Goal: Task Accomplishment & Management: Complete application form

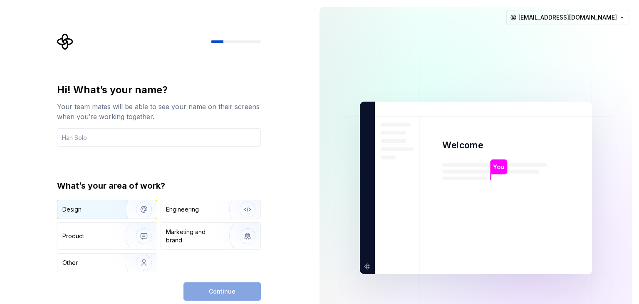
click at [143, 210] on img "button" at bounding box center [138, 209] width 53 height 56
click at [113, 141] on input "text" at bounding box center [159, 137] width 204 height 18
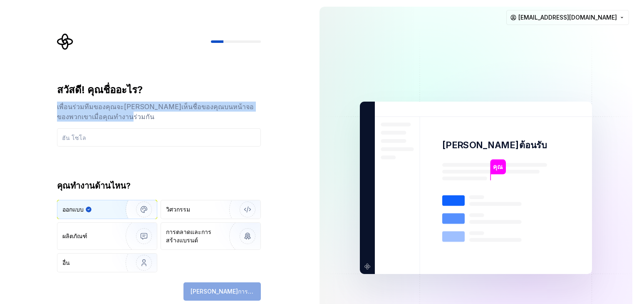
drag, startPoint x: 52, startPoint y: 107, endPoint x: 96, endPoint y: 121, distance: 46.3
click at [96, 121] on div "สวัสดี! คุณชื่ออะไร? เพื่อนร่วมทีมของคุณจะ[PERSON_NAME]เห็นชื่อของคุณบนหน้าจอขอ…" at bounding box center [161, 166] width 219 height 267
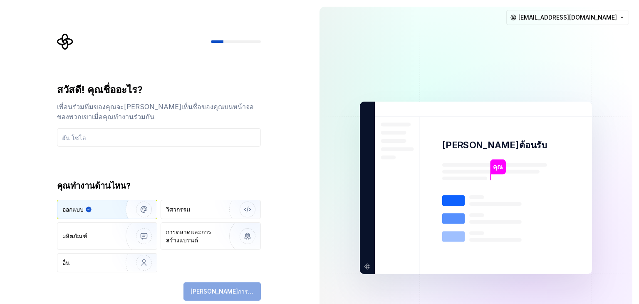
click at [135, 155] on div "สวัสดี! คุณชื่ออะไร? เพื่อนร่วมทีมของคุณจะ[PERSON_NAME]เห็นชื่อของคุณบนหน้าจอขอ…" at bounding box center [159, 177] width 204 height 189
drag, startPoint x: 63, startPoint y: 187, endPoint x: 136, endPoint y: 190, distance: 72.9
click at [136, 190] on div "สวัสดี! คุณชื่ออะไร? เพื่อนร่วมทีมของคุณจะ[PERSON_NAME]เห็นชื่อของคุณบนหน้าจอขอ…" at bounding box center [156, 187] width 313 height 375
click at [138, 187] on div "คุณทำงานด้านไหน?" at bounding box center [159, 186] width 204 height 12
click at [193, 212] on div "วิศวกรรม" at bounding box center [194, 209] width 57 height 8
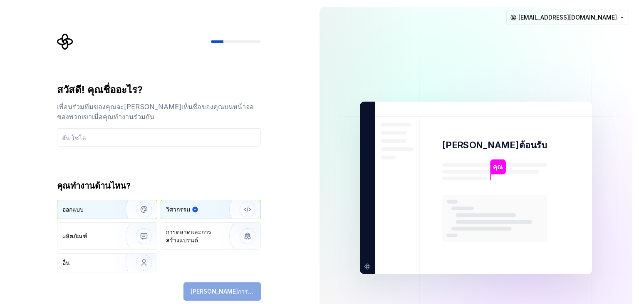
click at [131, 207] on img "button" at bounding box center [138, 209] width 53 height 56
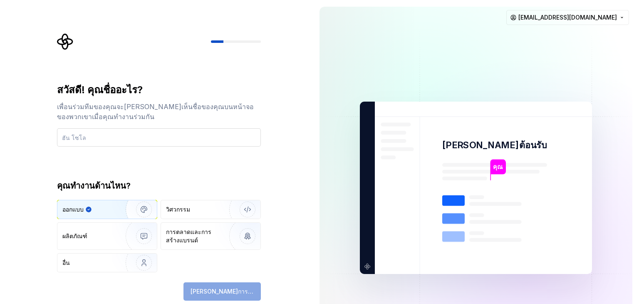
click at [115, 137] on input "text" at bounding box center [159, 137] width 204 height 18
type input "a"
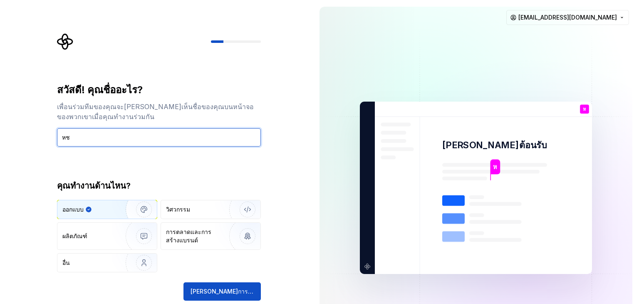
type input "ห"
type input "a"
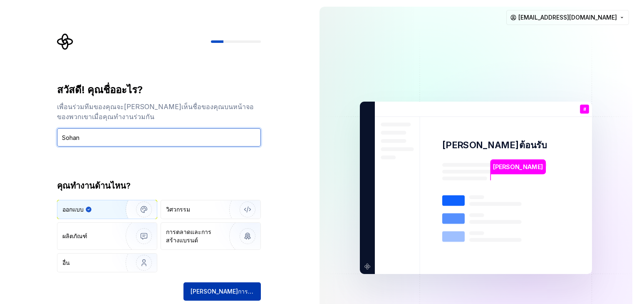
type input "Sohan"
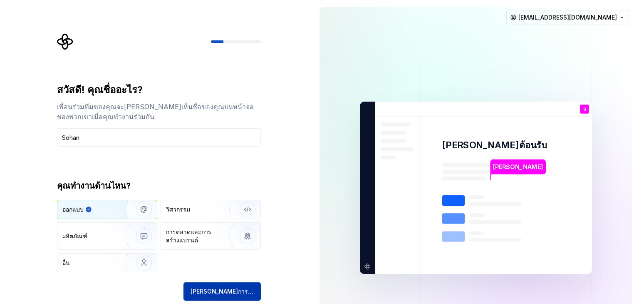
click at [227, 293] on font "[PERSON_NAME]การต่อ" at bounding box center [223, 290] width 64 height 7
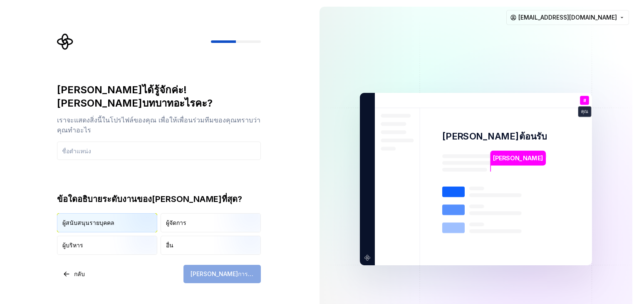
click at [123, 211] on img "button" at bounding box center [136, 233] width 53 height 56
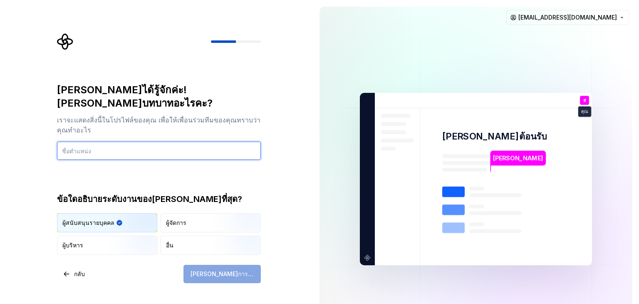
click at [88, 141] on input "text" at bounding box center [159, 150] width 204 height 18
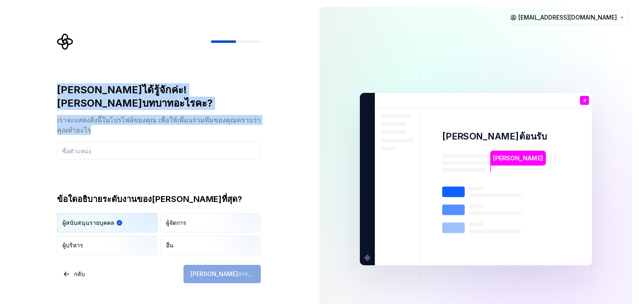
drag, startPoint x: 50, startPoint y: 87, endPoint x: 143, endPoint y: 114, distance: 97.3
click at [143, 114] on div "[PERSON_NAME]ได้รู้จักค่ะ! [PERSON_NAME]บทบาทอะไรคะ? เราจะแสดงสิ่งนี้ในโปรไฟล์ข…" at bounding box center [156, 179] width 313 height 358
click at [143, 115] on div "เราจะแสดงสิ่งนี้ในโปรไฟล์ของคุณ เพื่อให้เพื่อนร่วมทีมของคุณทราบว่าคุณทำอะไร" at bounding box center [159, 125] width 204 height 20
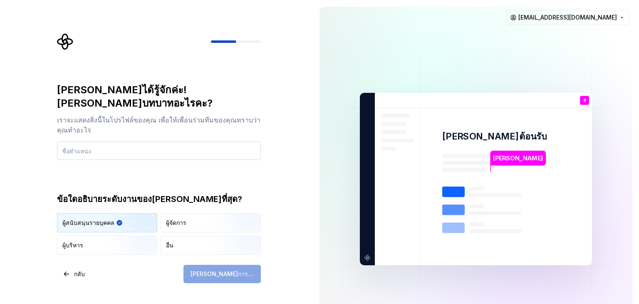
click at [123, 141] on input "text" at bounding box center [159, 150] width 204 height 18
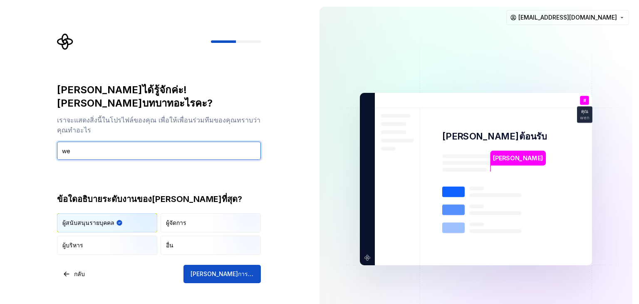
type input "w"
type input "Website"
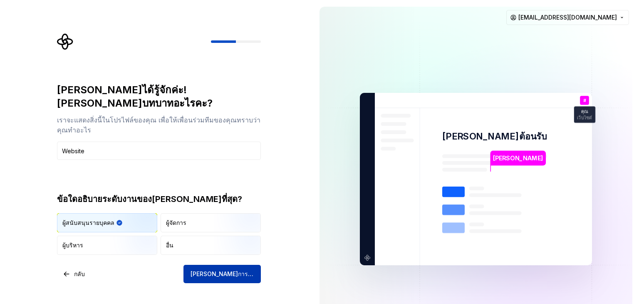
click at [214, 270] on font "[PERSON_NAME]การต่อ" at bounding box center [223, 273] width 64 height 7
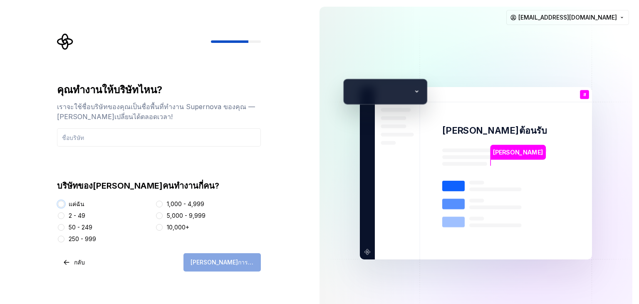
click at [62, 202] on button "แค่ฉัน" at bounding box center [61, 204] width 7 height 7
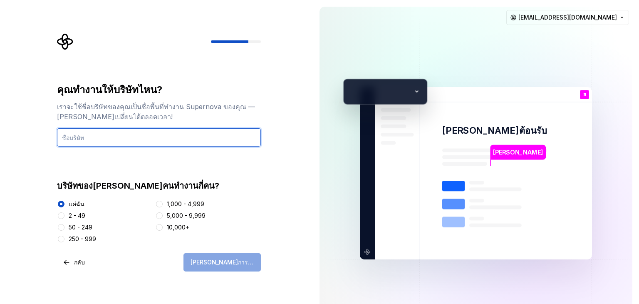
click at [121, 138] on input "text" at bounding box center [159, 137] width 204 height 18
type input "Hoyya"
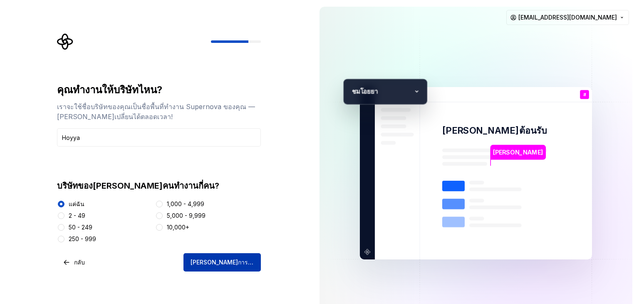
click at [233, 261] on font "[PERSON_NAME]การต่อ" at bounding box center [223, 261] width 64 height 7
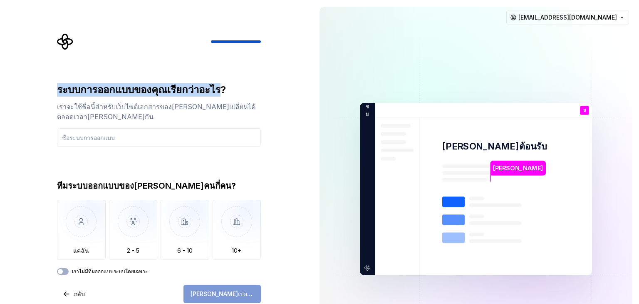
drag, startPoint x: 51, startPoint y: 90, endPoint x: 228, endPoint y: 95, distance: 176.9
click at [228, 95] on div "ระบบการออกแบบของคุณเรียกว่าอะไร? เราจะใช้ชื่อนี้สำหรับเว็บไซต์เอกสารของ[PERSON_…" at bounding box center [156, 189] width 313 height 378
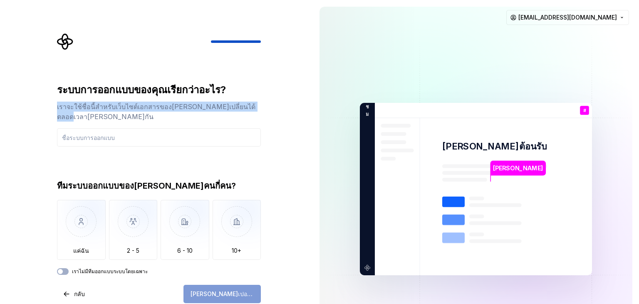
click at [57, 111] on div "ระบบการออกแบบของคุณเรียกว่าอะไร? เราจะใช้ชื่อนี้สำหรับเว็บไซต์เอกสารของ[PERSON_…" at bounding box center [161, 168] width 219 height 270
click at [57, 107] on div "ระบบการออกแบบของคุณเรียกว่าอะไร? เราจะใช้ชื่อนี้สำหรับเว็บไซต์เอกสารของ[PERSON_…" at bounding box center [161, 168] width 219 height 270
drag, startPoint x: 57, startPoint y: 107, endPoint x: 194, endPoint y: 112, distance: 137.4
click at [194, 112] on div "ระบบการออกแบบของคุณเรียกว่าอะไร? เราจะใช้ชื่อนี้สำหรับเว็บไซต์เอกสารของ[PERSON_…" at bounding box center [161, 168] width 219 height 270
click at [191, 112] on div "เราจะใช้ชื่อนี้สำหรับเว็บไซต์เอกสารของ[PERSON_NAME]เปลี่ยนได้ตลอดเวลา[PERSON_NA…" at bounding box center [159, 112] width 204 height 20
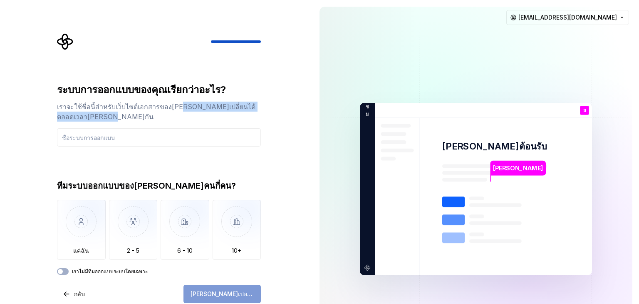
drag, startPoint x: 173, startPoint y: 104, endPoint x: 191, endPoint y: 116, distance: 21.1
click at [191, 116] on div "เราจะใช้ชื่อนี้สำหรับเว็บไซต์เอกสารของ[PERSON_NAME]เปลี่ยนได้ตลอดเวลา[PERSON_NA…" at bounding box center [159, 112] width 204 height 20
drag, startPoint x: 190, startPoint y: 114, endPoint x: 38, endPoint y: 104, distance: 151.8
click at [38, 104] on div "ระบบการออกแบบของคุณเรียกว่าอะไร? เราจะใช้ชื่อนี้สำหรับเว็บไซต์เอกสารของ[PERSON_…" at bounding box center [156, 189] width 313 height 378
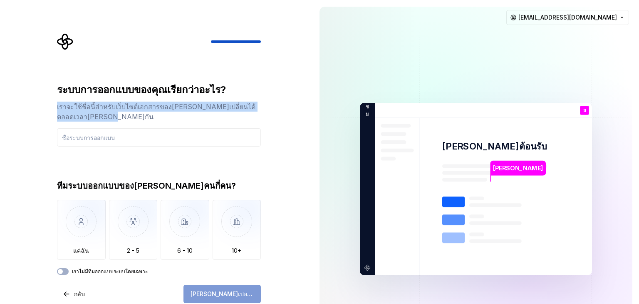
click at [38, 104] on div "ระบบการออกแบบของคุณเรียกว่าอะไร? เราจะใช้ชื่อนี้สำหรับเว็บไซต์เอกสารของ[PERSON_…" at bounding box center [156, 189] width 313 height 378
drag, startPoint x: 42, startPoint y: 106, endPoint x: 148, endPoint y: 115, distance: 106.9
click at [148, 115] on div "ระบบการออกแบบของคุณเรียกว่าอะไร? เราจะใช้ชื่อนี้สำหรับเว็บไซต์เอกสารของ[PERSON_…" at bounding box center [156, 189] width 313 height 378
click at [148, 115] on div "เราจะใช้ชื่อนี้สำหรับเว็บไซต์เอกสารของ[PERSON_NAME]เปลี่ยนได้ตลอดเวลา[PERSON_NA…" at bounding box center [159, 112] width 204 height 20
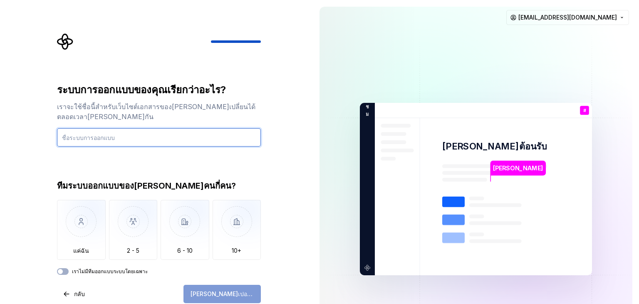
click at [113, 140] on input "text" at bounding box center [159, 137] width 204 height 18
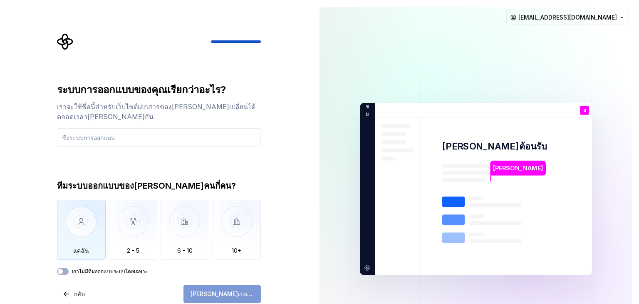
click at [74, 240] on img "button" at bounding box center [81, 228] width 49 height 56
click at [112, 139] on input "text" at bounding box center [159, 137] width 204 height 18
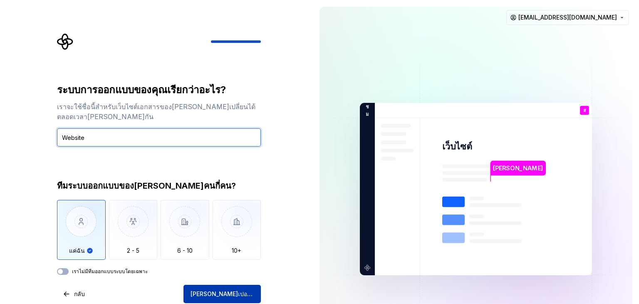
type input "ศ"
type input "ซ"
type input "ศ"
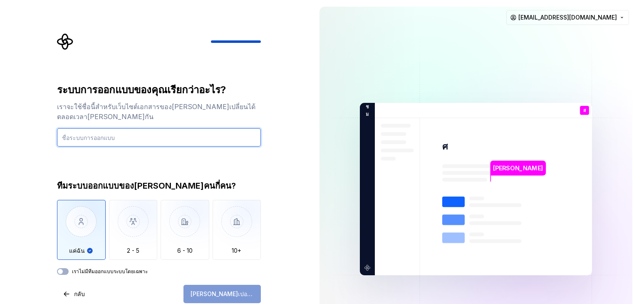
type input "ศ"
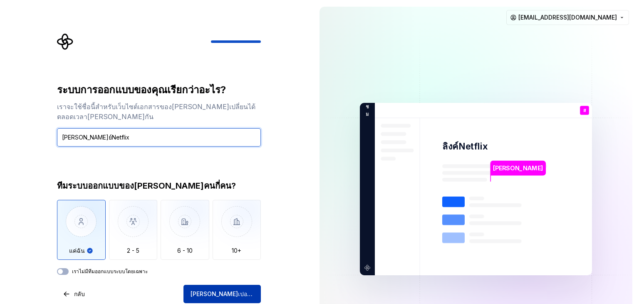
click at [68, 139] on input "[PERSON_NAME]ย์Netflix" at bounding box center [159, 137] width 204 height 18
click at [70, 139] on input "[PERSON_NAME]ย์Netflix" at bounding box center [159, 137] width 204 height 18
click at [124, 139] on input "[PERSON_NAME]ย์ Netflix" at bounding box center [159, 137] width 204 height 18
drag, startPoint x: 90, startPoint y: 140, endPoint x: 44, endPoint y: 136, distance: 46.3
click at [44, 136] on div "ระบบการออกแบบของคุณเรียกว่าอะไร? เราจะใช้ชื่อนี้สำหรับเว็บไซต์เอกสารของ[PERSON_…" at bounding box center [156, 189] width 313 height 378
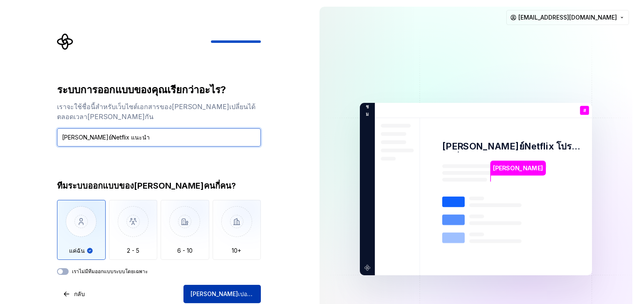
click at [132, 134] on input "[PERSON_NAME]ย์Netflix แนะนำ" at bounding box center [159, 137] width 204 height 18
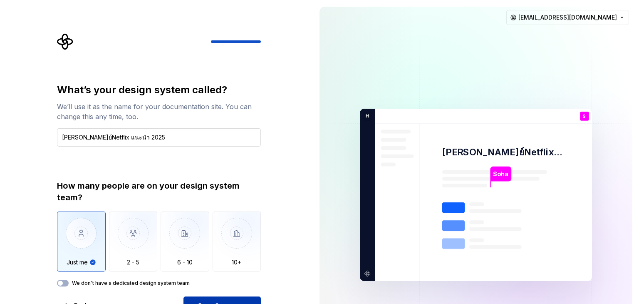
click at [146, 135] on input "[PERSON_NAME]ย์Netflix แนะนำ 2025" at bounding box center [159, 137] width 204 height 18
drag, startPoint x: 109, startPoint y: 139, endPoint x: 131, endPoint y: 141, distance: 22.5
click at [131, 141] on input "[PERSON_NAME]ย์Netflix แนะนำ 2025" at bounding box center [159, 137] width 204 height 18
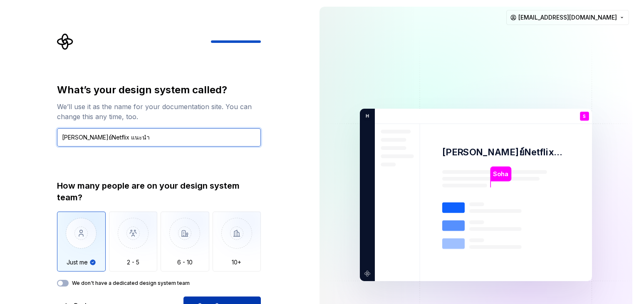
click at [90, 140] on input "[PERSON_NAME]ย์Netflix แนะนำ" at bounding box center [159, 137] width 204 height 18
click at [89, 142] on input "[PERSON_NAME]ย์Netflix แนะนำ" at bounding box center [159, 137] width 204 height 18
paste input "2025"
drag, startPoint x: 122, startPoint y: 138, endPoint x: 91, endPoint y: 141, distance: 31.3
click at [91, 141] on input "[PERSON_NAME]ย์Netflix แนะนำ" at bounding box center [159, 137] width 204 height 18
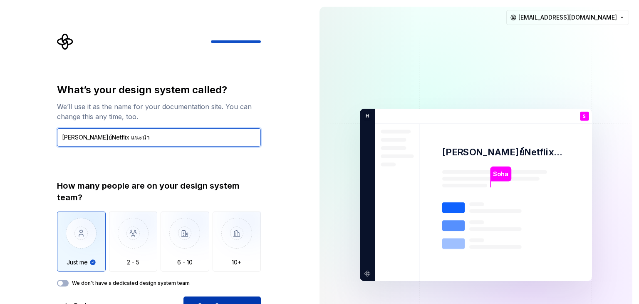
click at [124, 139] on input "[PERSON_NAME]ย์Netflix แนะนำ" at bounding box center [159, 137] width 204 height 18
drag, startPoint x: 116, startPoint y: 140, endPoint x: 92, endPoint y: 143, distance: 24.7
click at [92, 143] on input "[PERSON_NAME]ย์Netflix แนะนำ" at bounding box center [159, 137] width 204 height 18
click at [116, 139] on input "[PERSON_NAME]ย์Netflix แนะนำ" at bounding box center [159, 137] width 204 height 18
click at [111, 140] on input "[PERSON_NAME]ย์Netflix แนะนำปี [DATE]" at bounding box center [159, 137] width 204 height 18
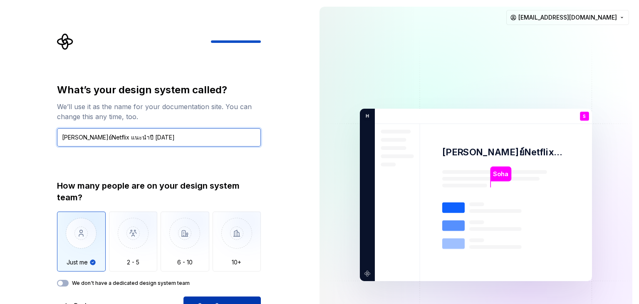
drag, startPoint x: 133, startPoint y: 139, endPoint x: 107, endPoint y: 142, distance: 26.7
click at [107, 142] on input "[PERSON_NAME]ย์Netflix แนะนำปี [DATE]" at bounding box center [159, 137] width 204 height 18
click at [89, 143] on input "[PERSON_NAME]ย์Netflix แนะนำ" at bounding box center [159, 137] width 204 height 18
click at [129, 136] on input "[PERSON_NAME]ย์Netflix 2025 แนะนำ" at bounding box center [159, 137] width 204 height 18
drag, startPoint x: 127, startPoint y: 139, endPoint x: 107, endPoint y: 143, distance: 20.8
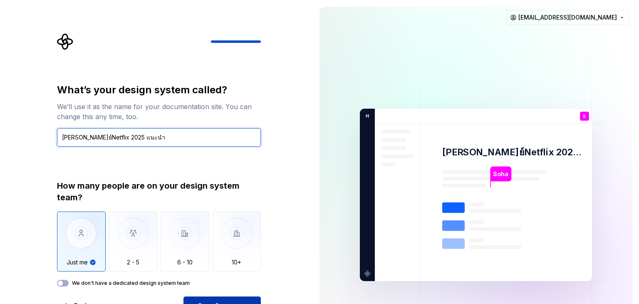
click at [107, 143] on input "[PERSON_NAME]ย์Netflix 2025 แนะนำ" at bounding box center [159, 137] width 204 height 18
paste input "อ่านสนุก ไม่สปอยล์"
click at [107, 139] on input "[PERSON_NAME]ย์Netflix 2025 อ่านสนุก ไม่สปอยล์" at bounding box center [159, 137] width 204 height 18
click at [88, 142] on input "[PERSON_NAME]ย์Netflix 2025 อ่านสนุก ไม่สปอยล์" at bounding box center [159, 137] width 204 height 18
click at [92, 141] on input "[PERSON_NAME]ย์Netflix 2025 อ่านสนุก ไม่สปอยล์" at bounding box center [159, 137] width 204 height 18
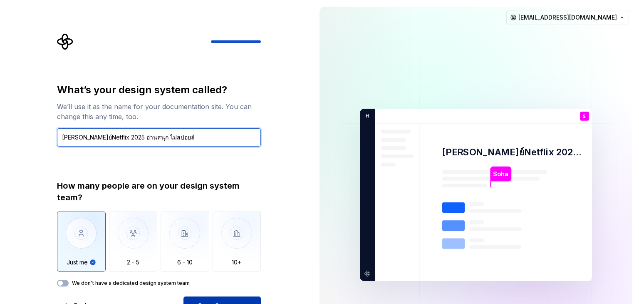
drag, startPoint x: 159, startPoint y: 139, endPoint x: 70, endPoint y: 142, distance: 89.1
click at [70, 142] on input "[PERSON_NAME]ย์Netflix 2025 อ่านสนุก ไม่สปอยล์" at bounding box center [159, 137] width 204 height 18
click at [153, 141] on input "[PERSON_NAME]ย์Netflix 2025 อ่านสนุก ไม่สปอยล์" at bounding box center [159, 137] width 204 height 18
click at [131, 142] on input "[PERSON_NAME]ย์Netflix 2025 อ่านสนุก ไม่สปอยล์" at bounding box center [159, 137] width 204 height 18
click at [128, 142] on input "[PERSON_NAME]ย์Netflix 2025 อ่านสนุก ไม่สปอยล์" at bounding box center [159, 137] width 204 height 18
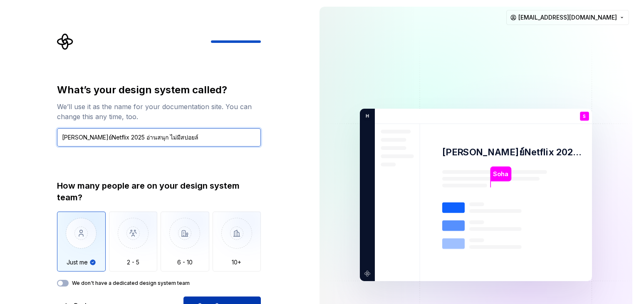
click at [131, 140] on input "[PERSON_NAME]ย์Netflix 2025 อ่านสนุก ไม่มีสปอยล์" at bounding box center [159, 137] width 204 height 18
click at [128, 142] on input "[PERSON_NAME]ย์Netflix 2025 อ่านสนุก ไม่มีสปอยล์" at bounding box center [159, 137] width 204 height 18
click at [110, 142] on input "[PERSON_NAME]ย์Netflix 2025 อ่านสนุกไม่มีสปอยล์" at bounding box center [159, 137] width 204 height 18
click at [106, 141] on input "[PERSON_NAME]ย์Netflix 2025 อ่านสนุกไม่มีสปอยล์" at bounding box center [159, 137] width 204 height 18
click at [107, 141] on input "[PERSON_NAME]ย์Netflix 2025 อ่านสนุกไม่มีสปอยล์" at bounding box center [159, 137] width 204 height 18
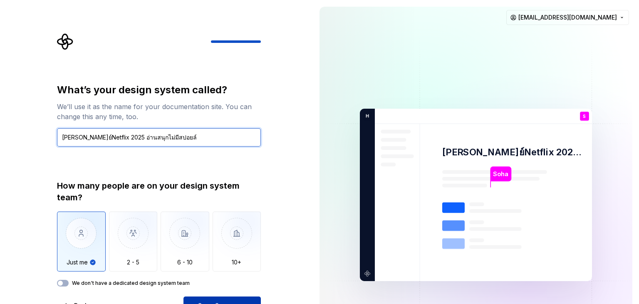
drag, startPoint x: 108, startPoint y: 140, endPoint x: 127, endPoint y: 140, distance: 19.1
click at [127, 140] on input "[PERSON_NAME]ย์Netflix 2025 อ่านสนุกไม่มีสปอยล์" at bounding box center [159, 137] width 204 height 18
click at [112, 141] on input "[PERSON_NAME]ย์Netflix 2025 อ่านสนุกไม่มีสปอยล์" at bounding box center [159, 137] width 204 height 18
click at [104, 140] on input "[PERSON_NAME]ย์Netflix 2025 อ่านสนุกไม่มีสปอยล์" at bounding box center [159, 137] width 204 height 18
click at [107, 139] on input "[PERSON_NAME]ย์Netflix 2025 อ่านสนุกไม่มีสปอยล์" at bounding box center [159, 137] width 204 height 18
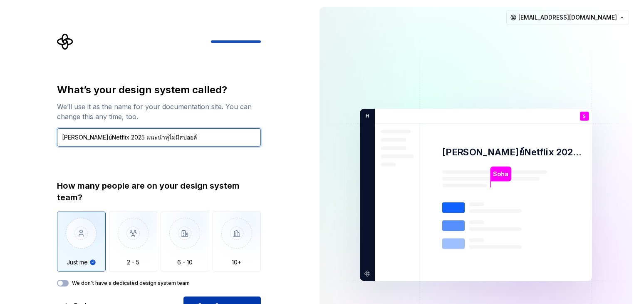
drag, startPoint x: 148, startPoint y: 138, endPoint x: 123, endPoint y: 141, distance: 24.7
click at [123, 141] on input "[PERSON_NAME]ย์Netflix 2025 แนะนำทุไม่มีสปอยล์" at bounding box center [159, 137] width 204 height 18
drag, startPoint x: 121, startPoint y: 139, endPoint x: 98, endPoint y: 139, distance: 23.3
click at [98, 139] on input "[PERSON_NAME]ย์Netflix ล่าสุด 2025 แนะนำที่ควรดู" at bounding box center [159, 137] width 204 height 18
click at [103, 138] on input "[PERSON_NAME]ย์Netflix ล่าสุด 2025 แนะนำที่ควรดู" at bounding box center [159, 137] width 204 height 18
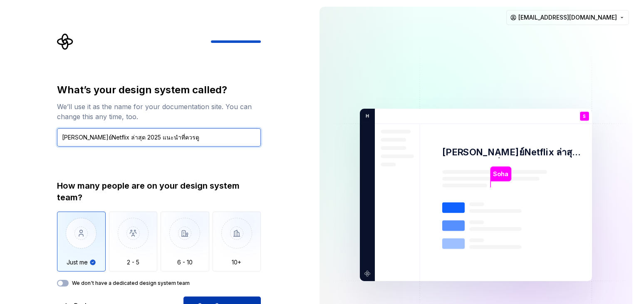
drag, startPoint x: 105, startPoint y: 136, endPoint x: 91, endPoint y: 140, distance: 14.3
click at [91, 140] on input "[PERSON_NAME]ย์Netflix ล่าสุด 2025 แนะนำที่ควรดู" at bounding box center [159, 137] width 204 height 18
click at [105, 139] on input "[PERSON_NAME]ย์Netflix 2025 แนะนำที่ควรดู" at bounding box center [159, 137] width 204 height 18
click at [108, 140] on input "[PERSON_NAME]ย์Netflix 2025 แนะนำที่ควรดู" at bounding box center [159, 137] width 204 height 18
click at [109, 139] on input "[PERSON_NAME]ย์Netflix 2025 แนะนำที่ควรดู" at bounding box center [159, 137] width 204 height 18
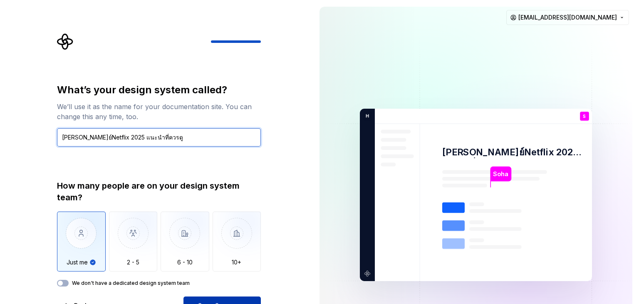
click at [107, 140] on input "[PERSON_NAME]ย์Netflix 2025 แนะนำที่ควรดู" at bounding box center [159, 137] width 204 height 18
click at [118, 140] on input "[PERSON_NAME]ย์Netflix 2025 แนะนำที่ควรดู" at bounding box center [159, 137] width 204 height 18
click at [103, 141] on input "[PERSON_NAME]ย์Netflix 2025 แนะนำที่ควรดู" at bounding box center [159, 137] width 204 height 18
click at [108, 140] on input "[PERSON_NAME]ย์Netflix 2025 แนะนำที่ควรดู" at bounding box center [159, 137] width 204 height 18
drag, startPoint x: 159, startPoint y: 139, endPoint x: 224, endPoint y: 141, distance: 65.0
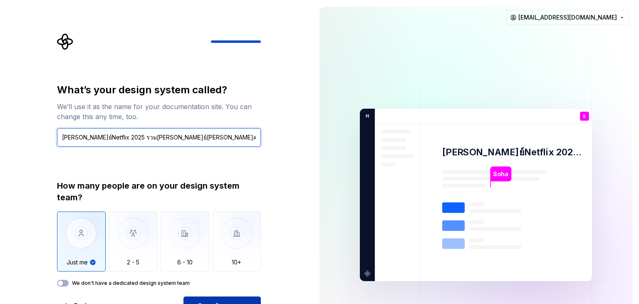
click at [224, 141] on input "[PERSON_NAME]ย์Netflix 2025 รวม[PERSON_NAME]ย์[PERSON_NAME]ควรพลาดแนะนำที่ควรดู" at bounding box center [159, 137] width 204 height 18
drag, startPoint x: 105, startPoint y: 139, endPoint x: 90, endPoint y: 141, distance: 15.1
click at [90, 141] on input "[PERSON_NAME]ย์Netflix 2025 รวม[PERSON_NAME]ย์[PERSON_NAME]ควรพลาด" at bounding box center [159, 137] width 204 height 18
click at [153, 139] on input "[PERSON_NAME]ย์Netflix รวม[PERSON_NAME]ย์[PERSON_NAME]ควรพลาด" at bounding box center [159, 137] width 204 height 18
click at [89, 141] on input "[PERSON_NAME]ย์Netflix รวม[PERSON_NAME]ย์[PERSON_NAME]ควรพลาด" at bounding box center [159, 137] width 204 height 18
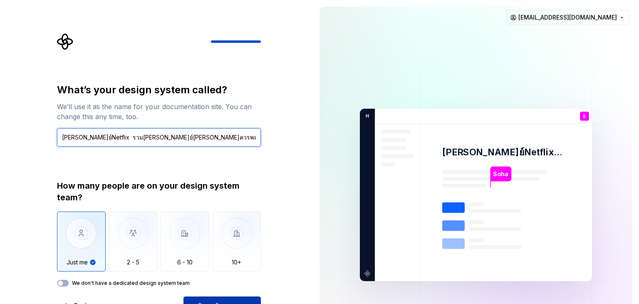
paste input "2025"
click at [125, 139] on input "[PERSON_NAME]ย์Netflix 2025 รวม[PERSON_NAME]ย์[PERSON_NAME]ควรพลาด" at bounding box center [159, 137] width 204 height 18
click at [129, 141] on input "[PERSON_NAME]ย์Netflix 2025 รวม[PERSON_NAME]ย์[PERSON_NAME]ควรพลาด" at bounding box center [159, 137] width 204 height 18
drag, startPoint x: 131, startPoint y: 140, endPoint x: 116, endPoint y: 142, distance: 15.1
click at [116, 142] on input "[PERSON_NAME]ย์Netflix 2025 รวม[PERSON_NAME]ย์[PERSON_NAME]ควรพลาด" at bounding box center [159, 137] width 204 height 18
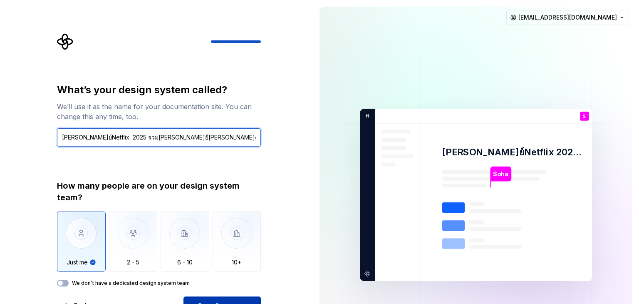
click at [127, 140] on input "[PERSON_NAME]ย์Netflix 2025 รวม[PERSON_NAME]ย์[PERSON_NAME]ควรพลาด" at bounding box center [159, 137] width 204 height 18
click at [132, 139] on input "[PERSON_NAME]ย์Netflix 2025 รวม[PERSON_NAME]ย์[PERSON_NAME]ควรพลาด" at bounding box center [159, 137] width 204 height 18
click at [89, 137] on input "[PERSON_NAME]ย์Netflix 2025 รวม[PERSON_NAME]ย์[PERSON_NAME]ควรพลาด" at bounding box center [159, 137] width 204 height 18
click at [93, 138] on input "[PERSON_NAME]ย์Netflix 2025 รวม[PERSON_NAME]ย์[PERSON_NAME]ควรพลาด" at bounding box center [159, 137] width 204 height 18
click at [186, 138] on input "[PERSON_NAME]ย์Netflix 2025 รวม[PERSON_NAME]ย์[PERSON_NAME]ควรพลาด" at bounding box center [159, 137] width 204 height 18
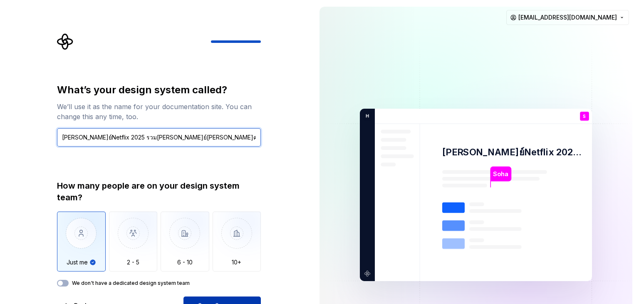
type input "[PERSON_NAME]ย์Netflix 2025 รวม[PERSON_NAME]ย์[PERSON_NAME]ควรพลาด"
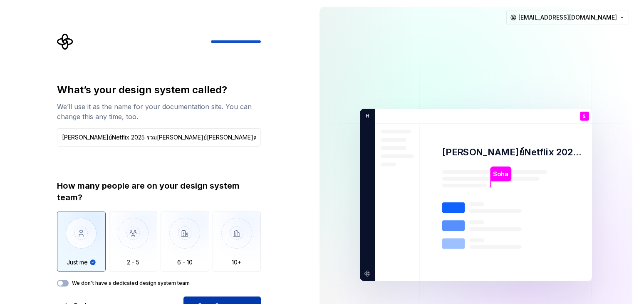
click at [235, 299] on button "Open Supernova" at bounding box center [221, 305] width 77 height 18
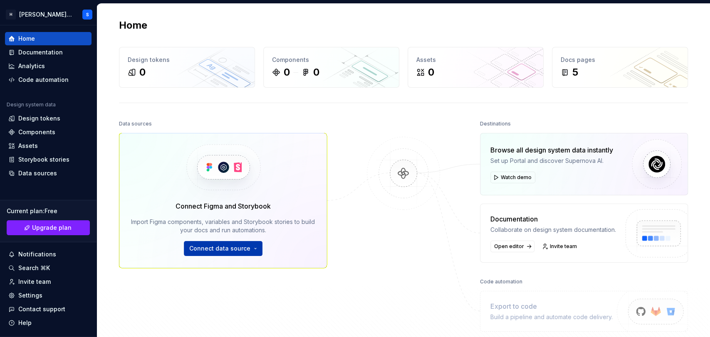
click at [236, 249] on span "Connect data source" at bounding box center [219, 249] width 61 height 8
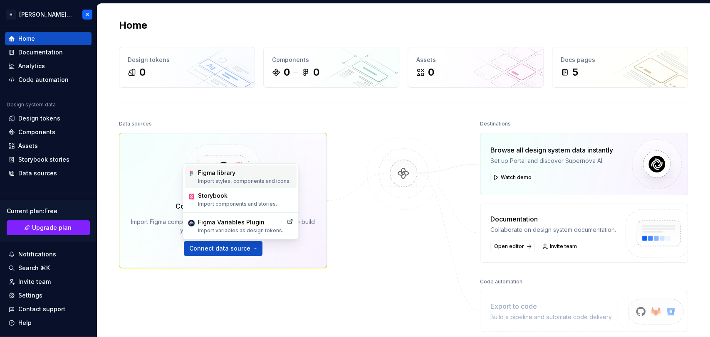
click at [236, 181] on p "Import styles, components and icons." at bounding box center [244, 181] width 93 height 7
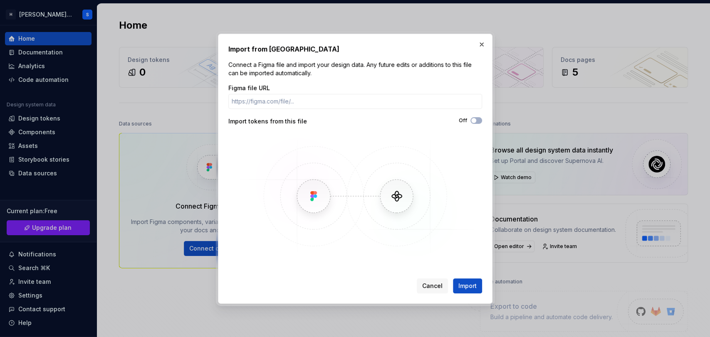
click at [400, 196] on img at bounding box center [355, 196] width 241 height 125
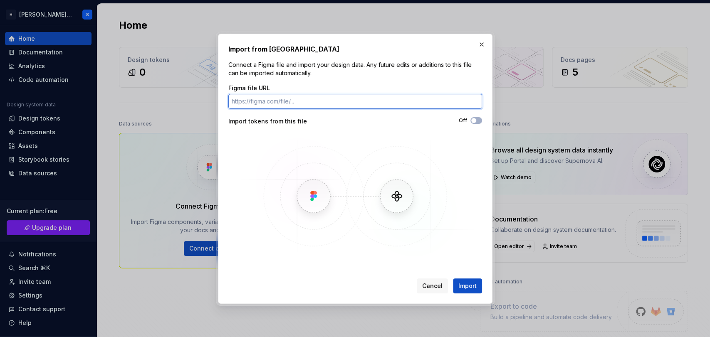
click at [329, 99] on input "Figma file URL" at bounding box center [355, 101] width 254 height 15
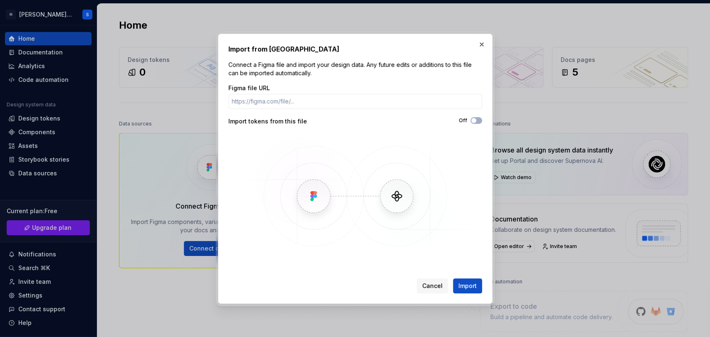
click at [399, 208] on img at bounding box center [355, 196] width 241 height 125
click at [466, 288] on span "Import" at bounding box center [467, 286] width 18 height 8
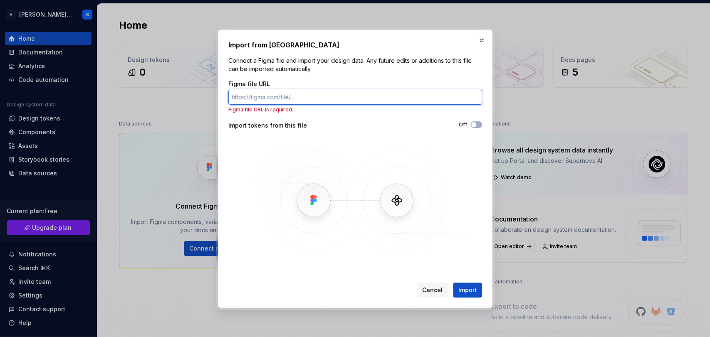
paste input "[URL][DOMAIN_NAME]"
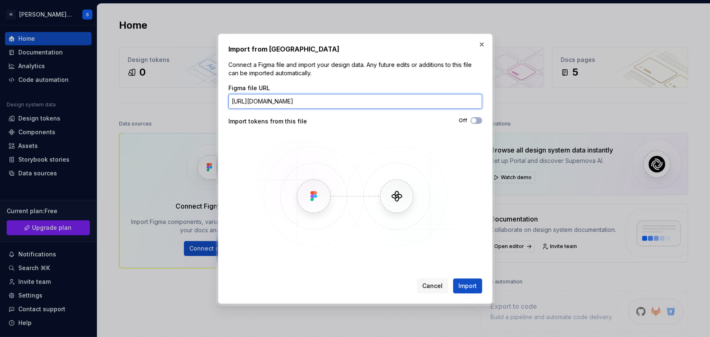
scroll to position [0, 75]
type input "[URL][DOMAIN_NAME]"
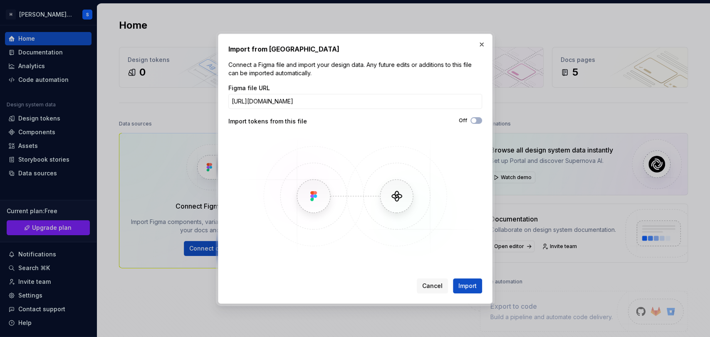
scroll to position [0, 0]
click at [463, 278] on div "Cancel Import" at bounding box center [355, 284] width 254 height 18
click at [474, 284] on span "Import" at bounding box center [467, 286] width 18 height 8
click at [466, 287] on span "Import" at bounding box center [467, 286] width 18 height 8
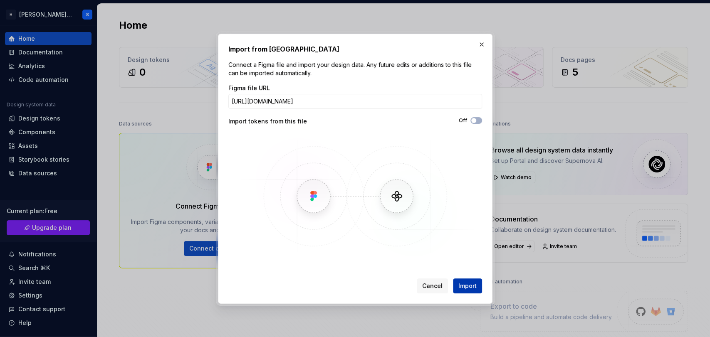
click at [466, 287] on span "Import" at bounding box center [467, 286] width 18 height 8
click at [465, 288] on span "Import" at bounding box center [467, 286] width 18 height 8
drag, startPoint x: 465, startPoint y: 288, endPoint x: 466, endPoint y: 282, distance: 6.4
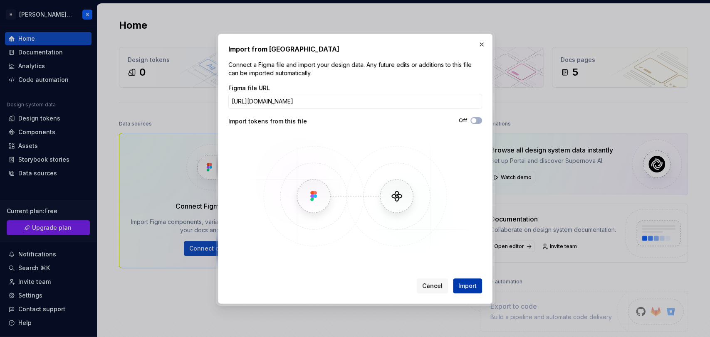
click at [464, 288] on span "Import" at bounding box center [467, 286] width 18 height 8
click at [479, 119] on button "Off" at bounding box center [477, 120] width 12 height 7
drag, startPoint x: 320, startPoint y: 119, endPoint x: 222, endPoint y: 117, distance: 98.6
click at [219, 117] on div "Import from Figma Connect a Figma file and import your design data. Any future …" at bounding box center [355, 169] width 275 height 270
click at [472, 121] on icon "button" at bounding box center [474, 120] width 7 height 5
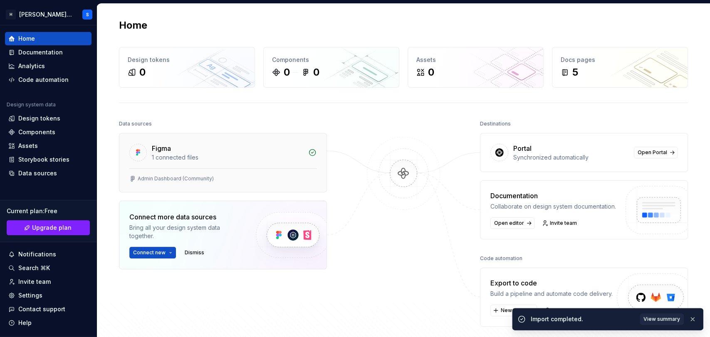
click at [248, 158] on div "1 connected files" at bounding box center [227, 158] width 151 height 8
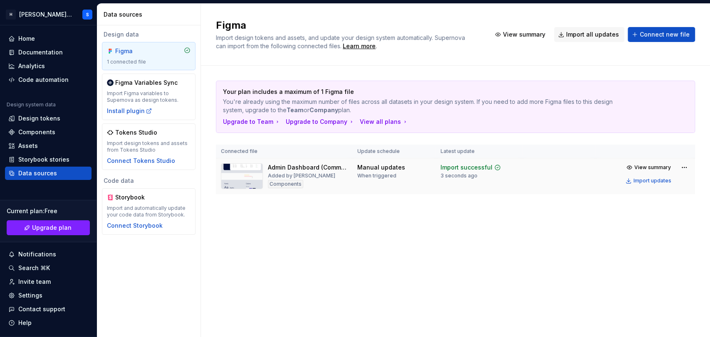
click at [249, 178] on img at bounding box center [242, 177] width 42 height 26
click at [639, 167] on span "View summary" at bounding box center [652, 167] width 37 height 7
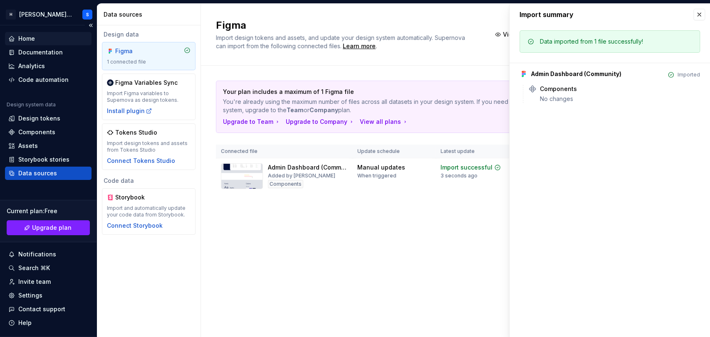
click at [23, 37] on div "Home" at bounding box center [26, 39] width 17 height 8
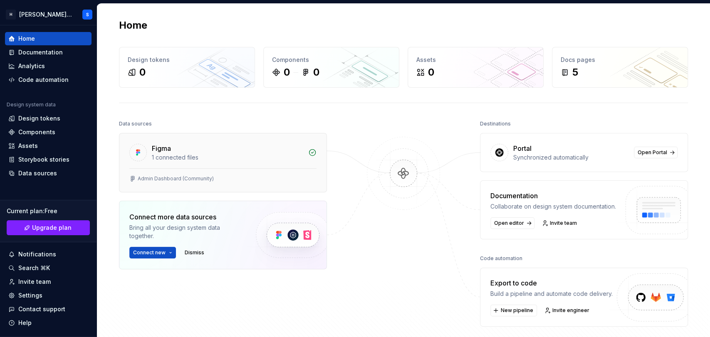
click at [308, 151] on icon at bounding box center [312, 153] width 8 height 8
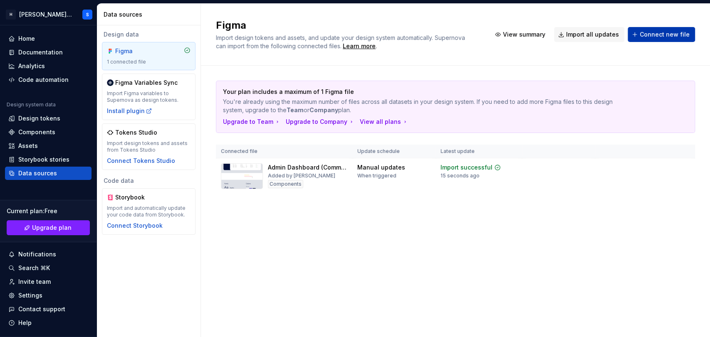
click at [639, 29] on button "Connect new file" at bounding box center [661, 34] width 67 height 15
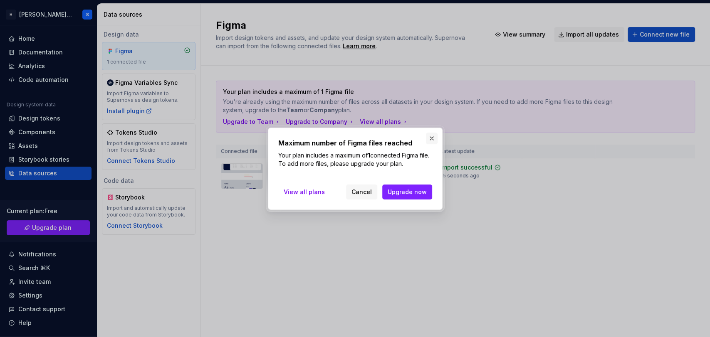
click at [427, 137] on button "button" at bounding box center [432, 139] width 12 height 12
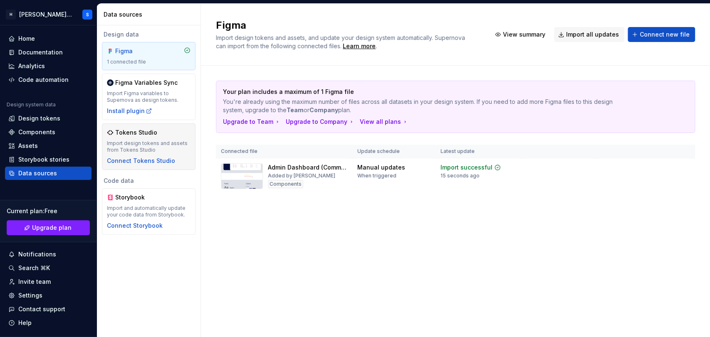
click at [140, 146] on div "Import design tokens and assets from Tokens Studio" at bounding box center [149, 146] width 84 height 13
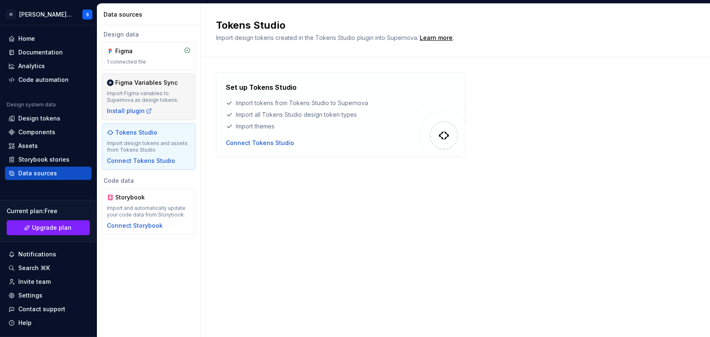
click at [147, 98] on div "Import Figma variables to Supernova as design tokens." at bounding box center [149, 96] width 84 height 13
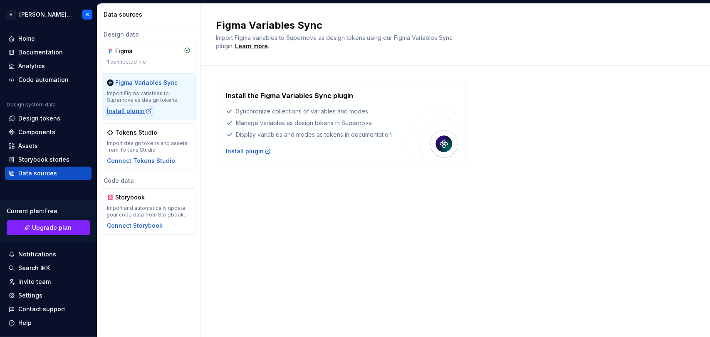
click at [140, 111] on div "Install plugin" at bounding box center [129, 111] width 45 height 8
click at [28, 54] on div "Documentation" at bounding box center [40, 52] width 45 height 8
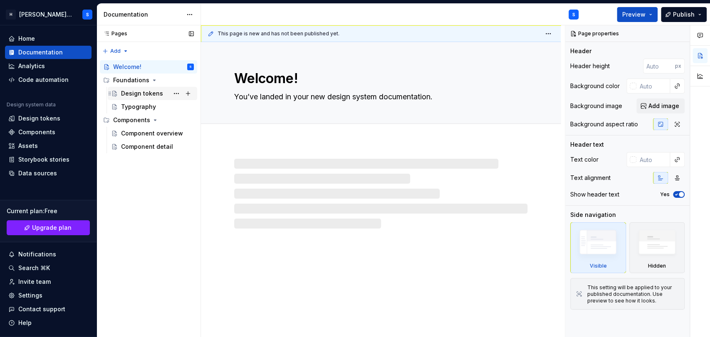
click at [147, 97] on div "Design tokens" at bounding box center [142, 93] width 42 height 8
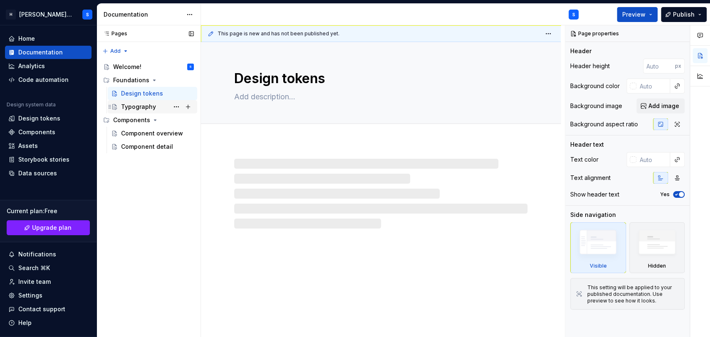
click at [153, 107] on div "Typography" at bounding box center [138, 107] width 35 height 8
click at [130, 69] on div "Welcome!" at bounding box center [127, 67] width 28 height 8
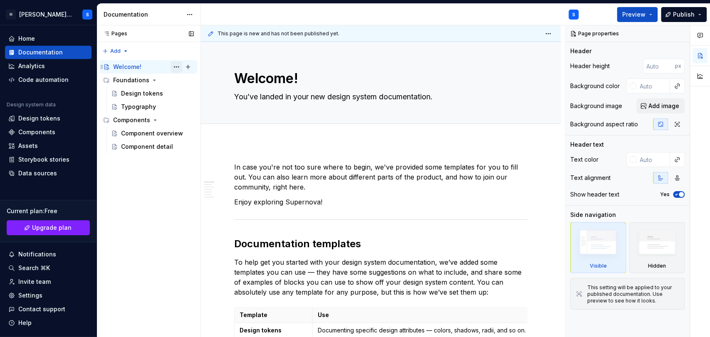
click at [180, 67] on button "Page tree" at bounding box center [177, 67] width 12 height 12
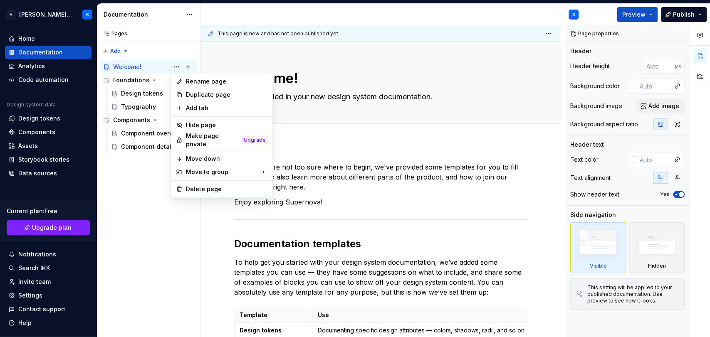
click at [419, 161] on html "ข้อความต้นฉบับ ให้คะแนนคำแปลนี้ เราจะใช้ความคิดเห็นของคุณเพื่อปรับปรุง Google แ…" at bounding box center [355, 168] width 710 height 337
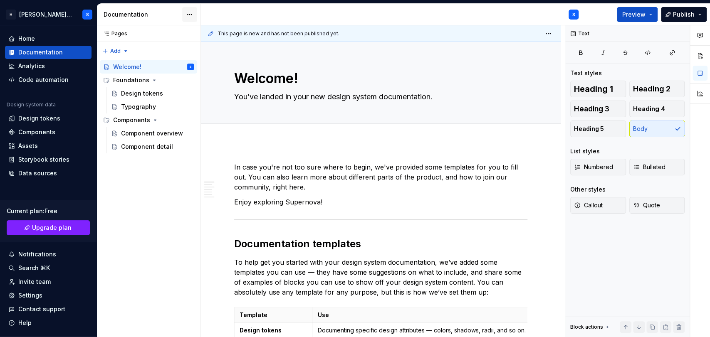
click at [188, 12] on html "ข้อความต้นฉบับ ให้คะแนนคำแปลนี้ เราจะใช้ความคิดเห็นของคุณเพื่อปรับปรุง Google แ…" at bounding box center [355, 168] width 710 height 337
click at [188, 14] on html "ข้อความต้นฉบับ ให้คะแนนคำแปลนี้ เราจะใช้ความคิดเห็นของคุณเพื่อปรับปรุง Google แ…" at bounding box center [355, 168] width 710 height 337
click at [55, 37] on div "Home" at bounding box center [48, 39] width 80 height 8
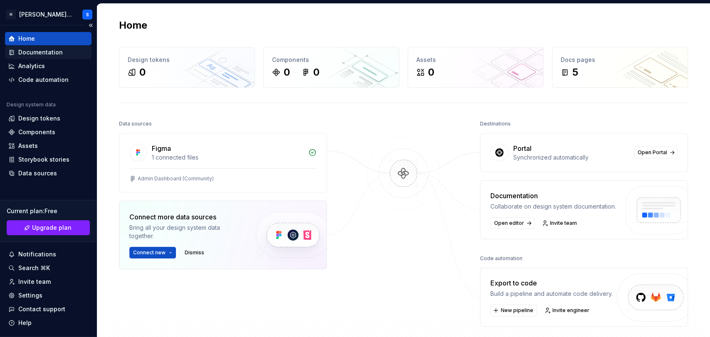
click at [52, 51] on div "Documentation" at bounding box center [40, 52] width 45 height 8
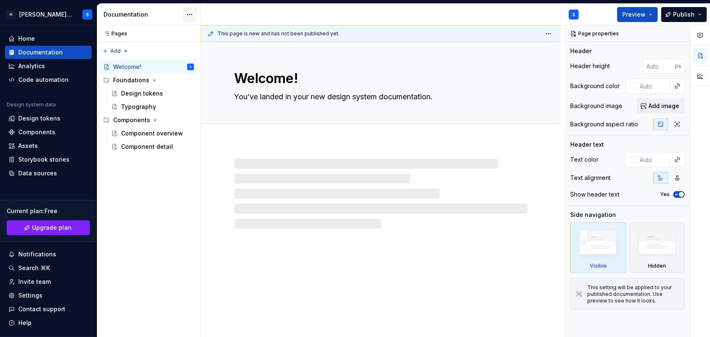
click at [193, 17] on html "ข้อความต้นฉบับ ให้คะแนนคำแปลนี้ เราจะใช้ความคิดเห็นของคุณเพื่อปรับปรุง Google แ…" at bounding box center [355, 168] width 710 height 337
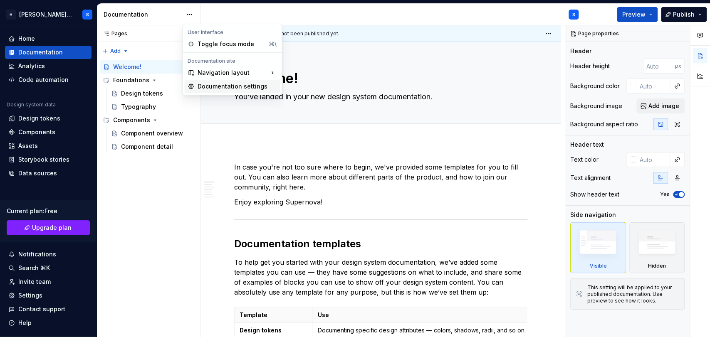
click at [208, 87] on div "Documentation settings" at bounding box center [237, 86] width 79 height 8
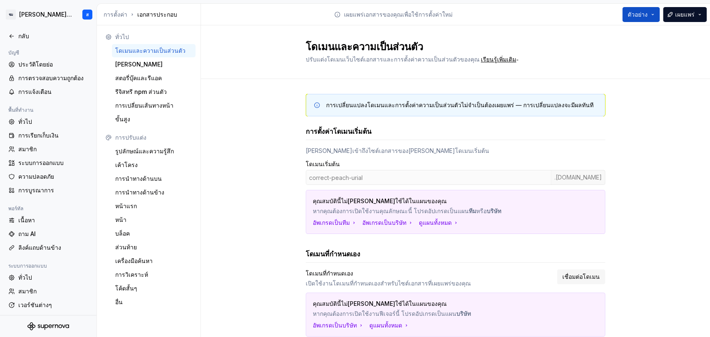
scroll to position [143, 0]
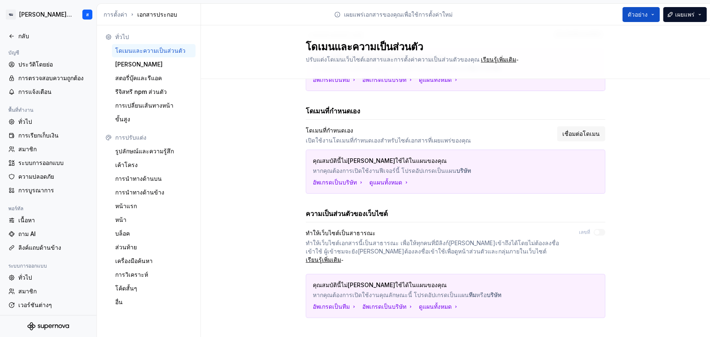
click at [314, 216] on font "ความเป็นส่วนตัวของเว็บไซต์" at bounding box center [347, 214] width 82 height 8
click at [377, 214] on font "ความเป็นส่วนตัวของเว็บไซต์" at bounding box center [347, 214] width 82 height 8
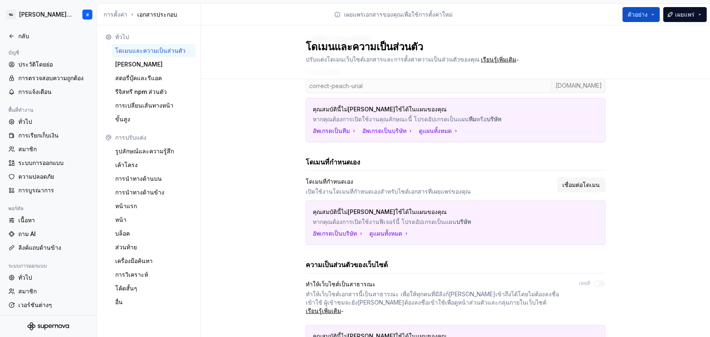
scroll to position [0, 0]
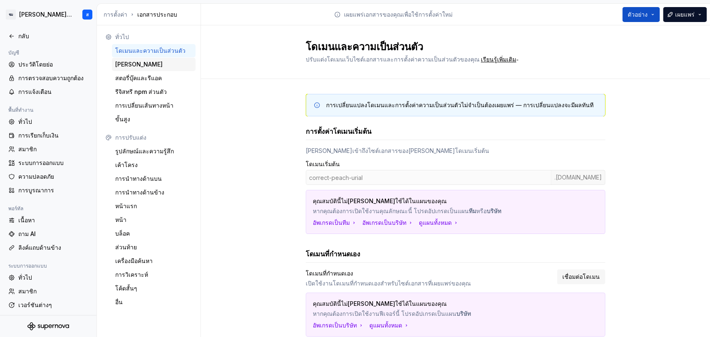
click at [135, 65] on font "[PERSON_NAME]" at bounding box center [138, 64] width 47 height 7
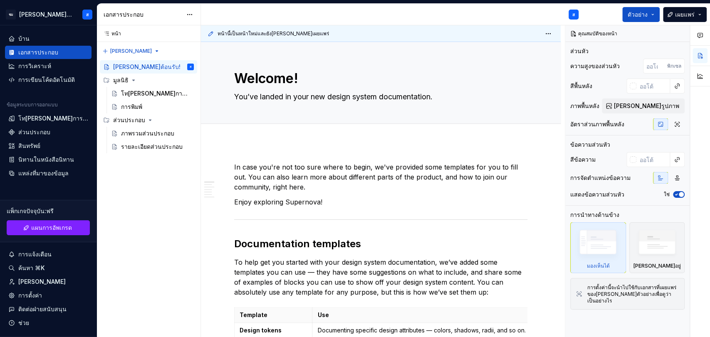
type textarea "*"
